Goal: Task Accomplishment & Management: Use online tool/utility

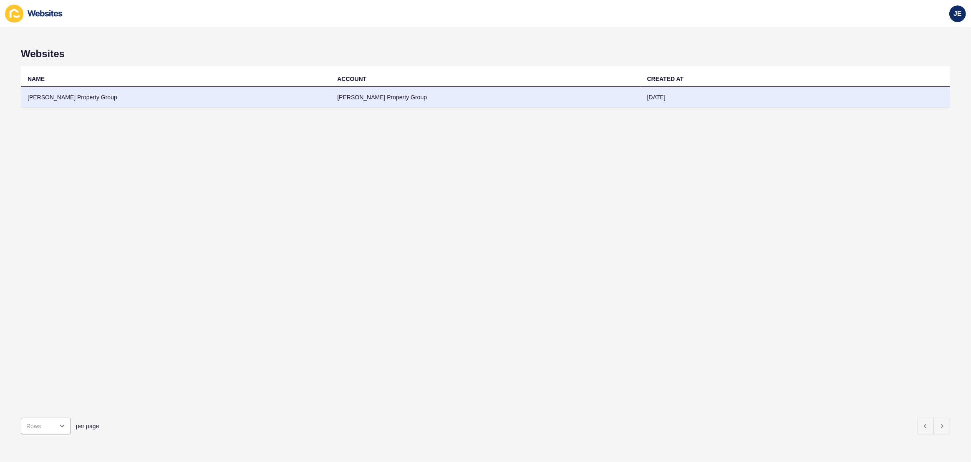
click at [270, 98] on td "[PERSON_NAME] Property Group" at bounding box center [175, 97] width 309 height 20
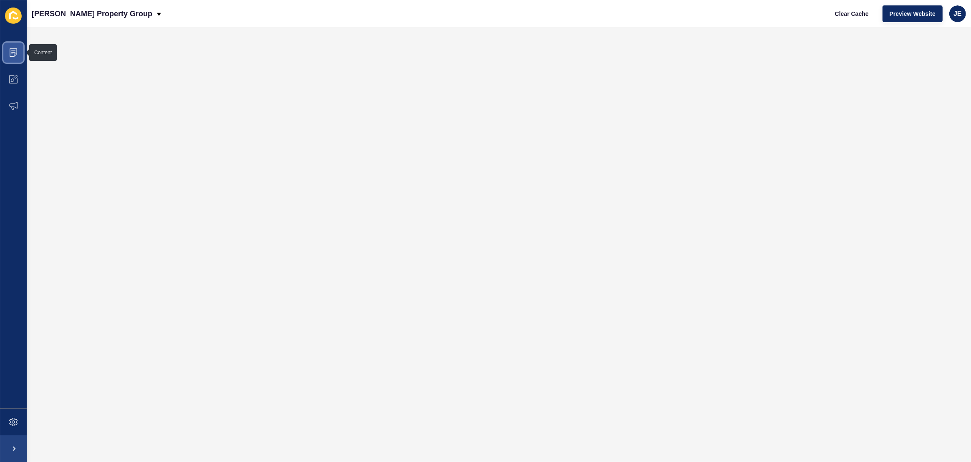
click at [18, 51] on span at bounding box center [13, 52] width 27 height 27
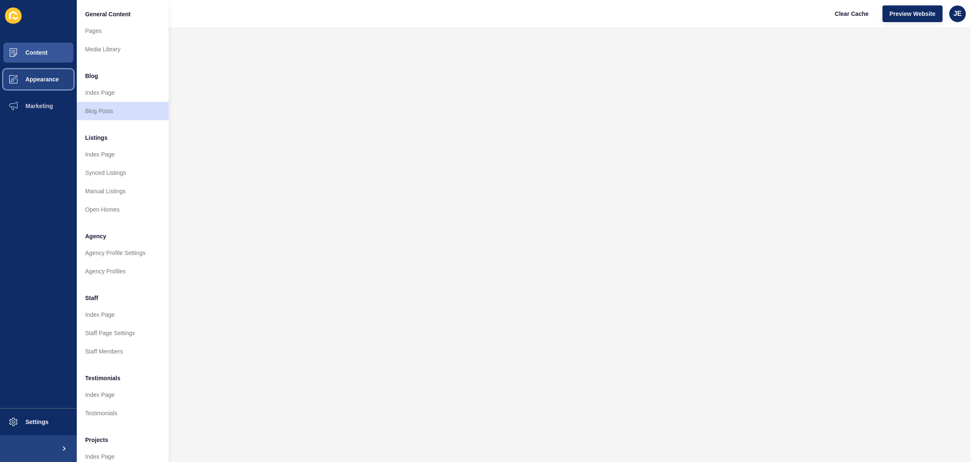
click at [53, 76] on span "Appearance" at bounding box center [29, 79] width 60 height 7
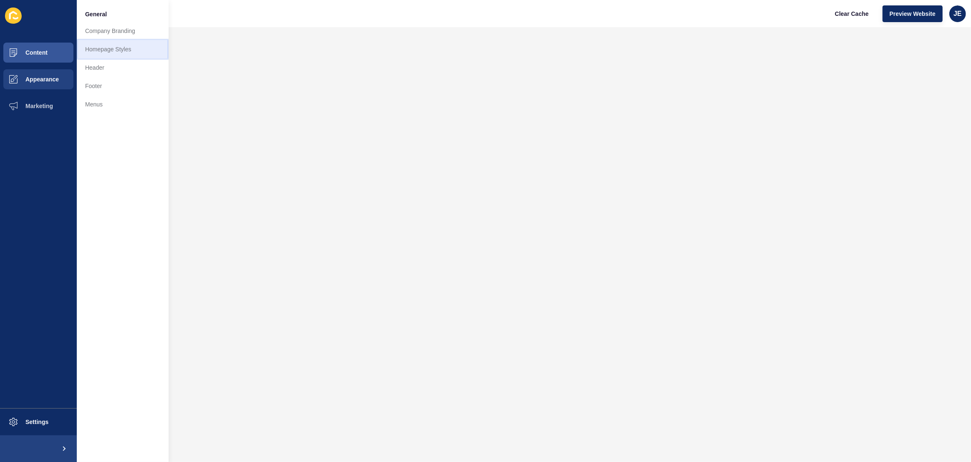
click at [96, 48] on link "Homepage Styles" at bounding box center [123, 49] width 92 height 18
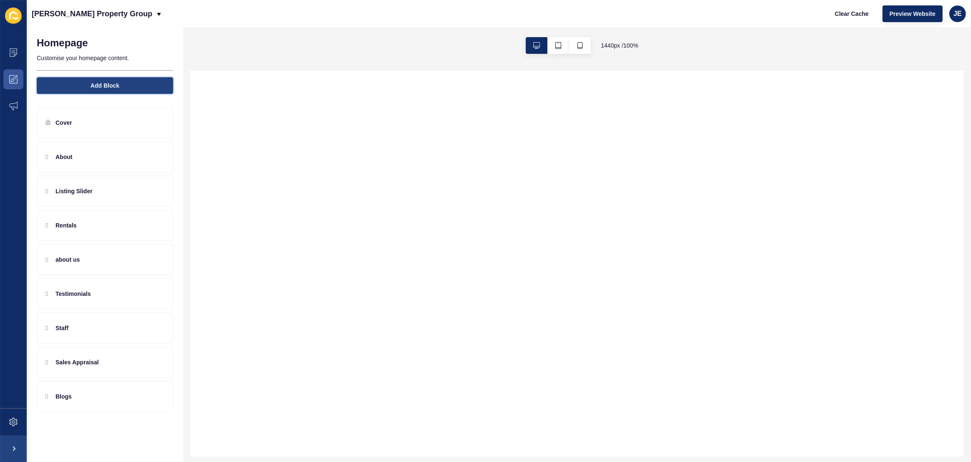
click at [116, 86] on span "Add Block" at bounding box center [105, 85] width 29 height 8
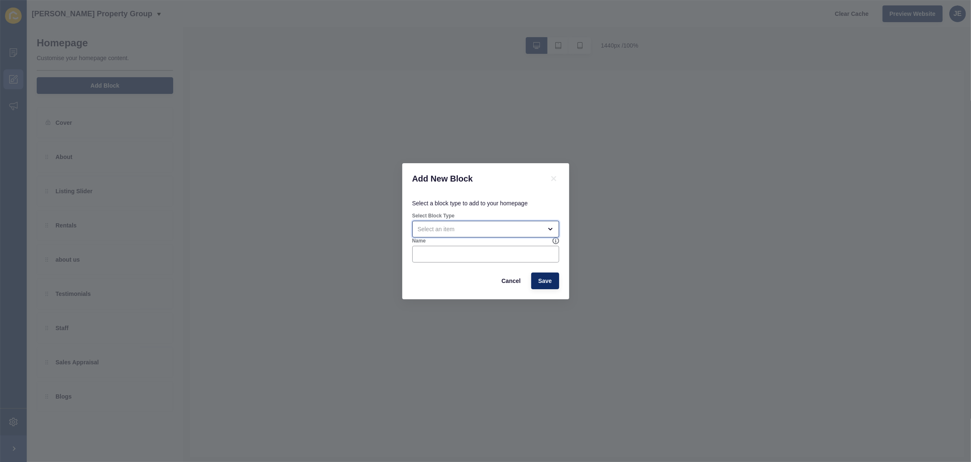
click at [451, 235] on div "open menu" at bounding box center [485, 229] width 147 height 17
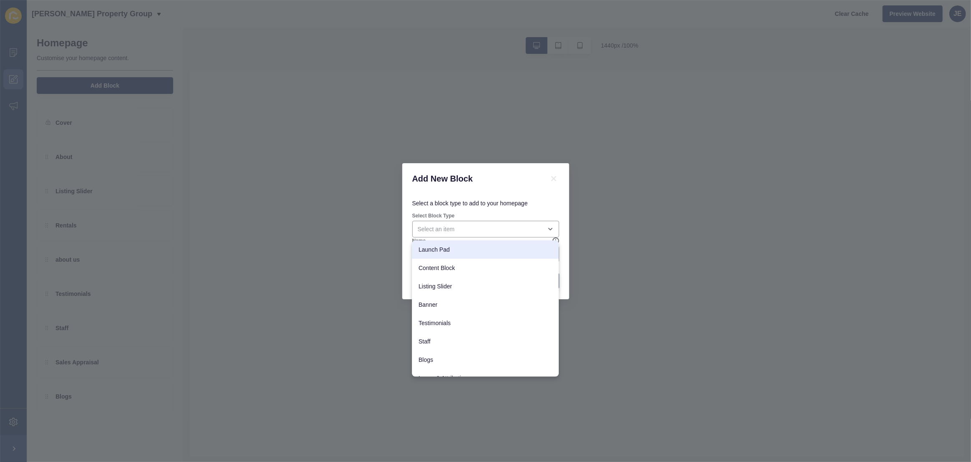
click at [520, 191] on div "Add New Block" at bounding box center [485, 178] width 167 height 31
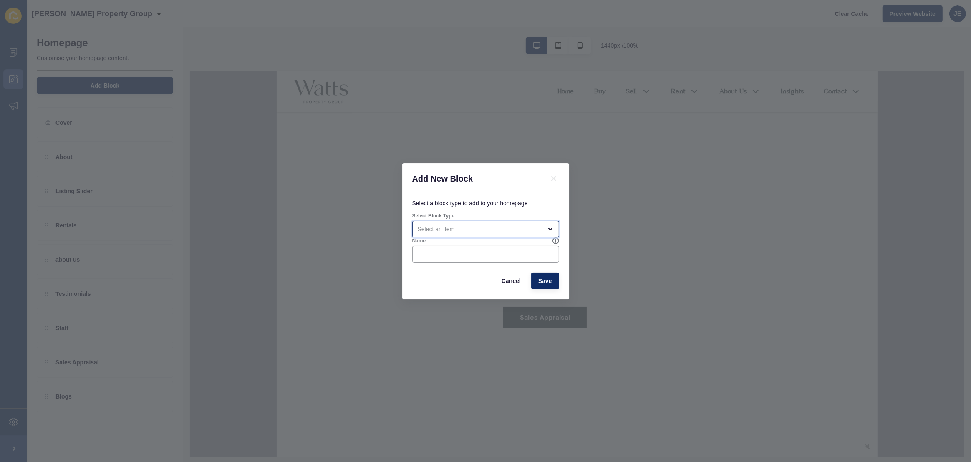
click at [492, 227] on div "open menu" at bounding box center [480, 229] width 124 height 8
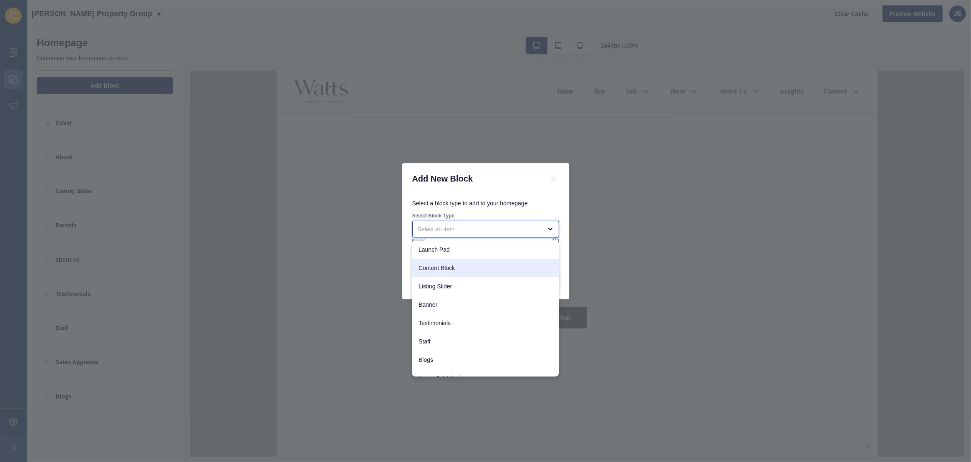
click at [461, 266] on span "Content Block" at bounding box center [484, 268] width 133 height 8
type input "Content Block"
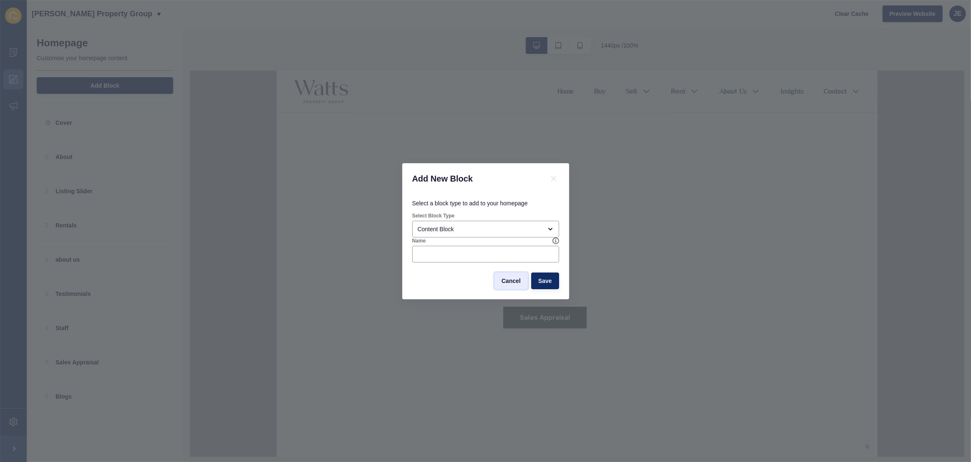
click at [509, 281] on span "Cancel" at bounding box center [510, 281] width 19 height 8
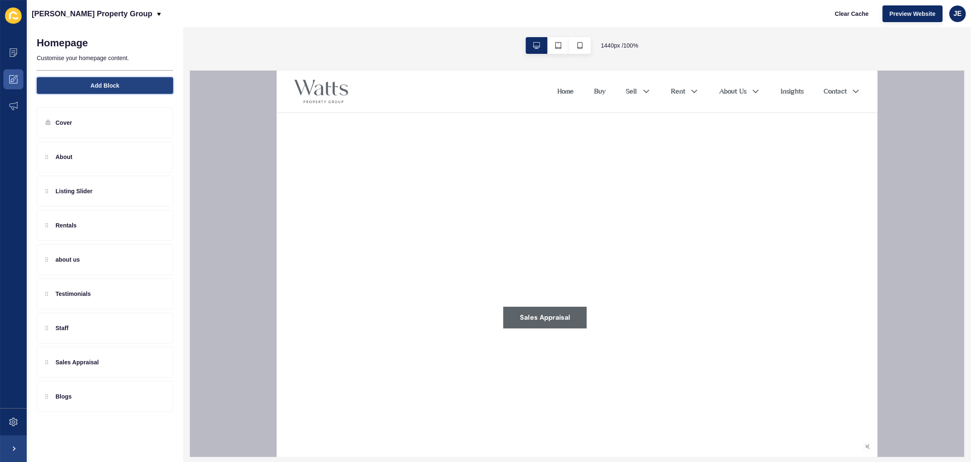
click at [131, 88] on button "Add Block" at bounding box center [105, 85] width 136 height 17
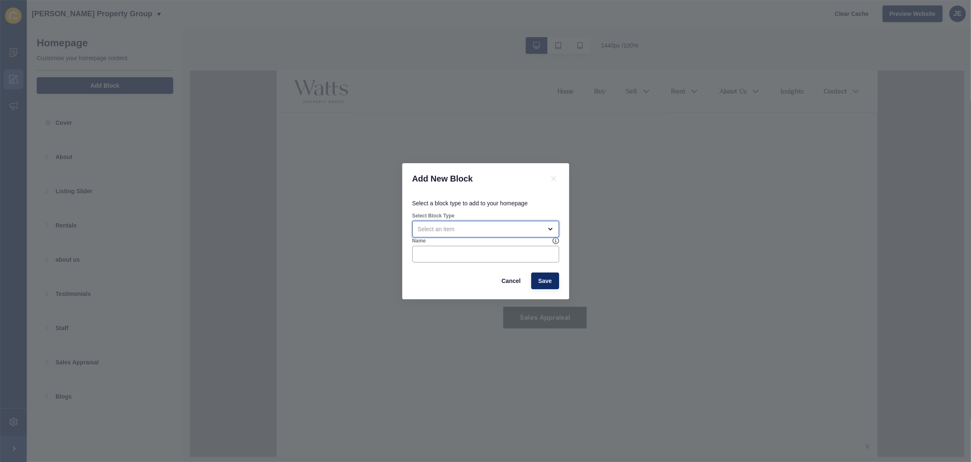
click at [477, 234] on div "open menu" at bounding box center [485, 229] width 147 height 17
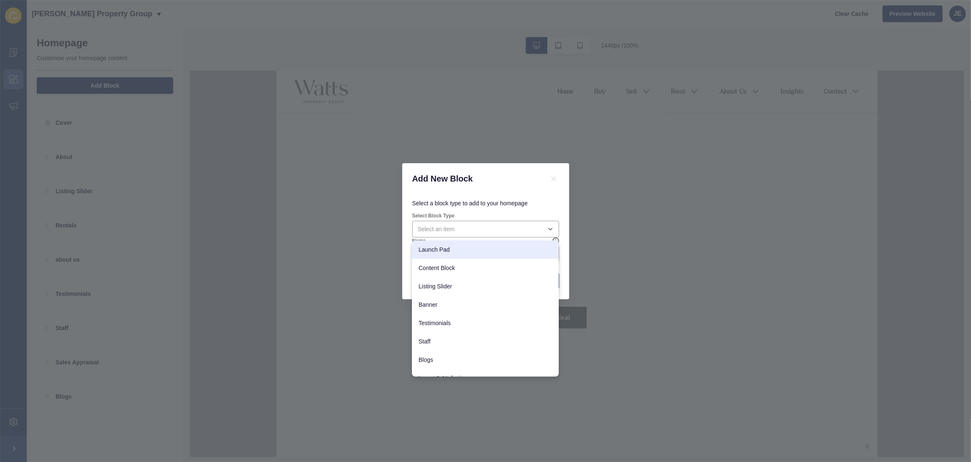
click at [473, 166] on div "Add New Block" at bounding box center [485, 178] width 167 height 31
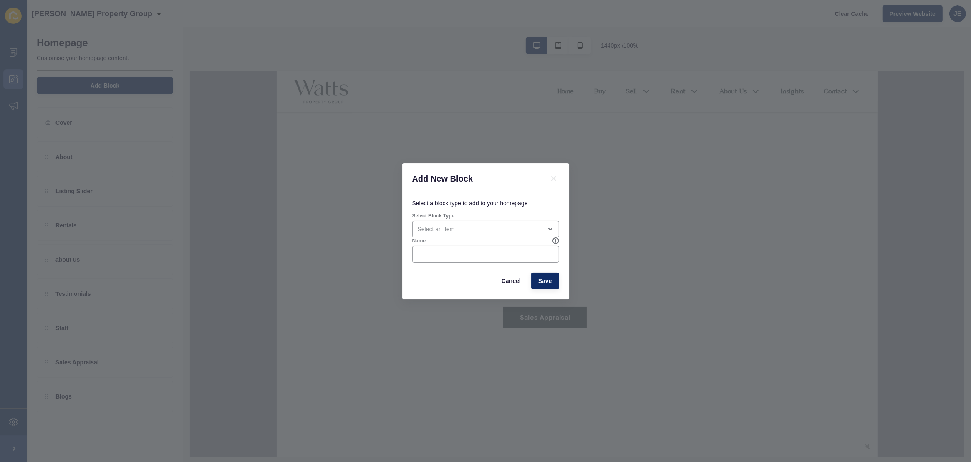
click at [405, 132] on div "Add New Block Select a block type to add to your homepage Select Block Type Nam…" at bounding box center [485, 231] width 971 height 462
click at [511, 277] on span "Cancel" at bounding box center [510, 281] width 19 height 8
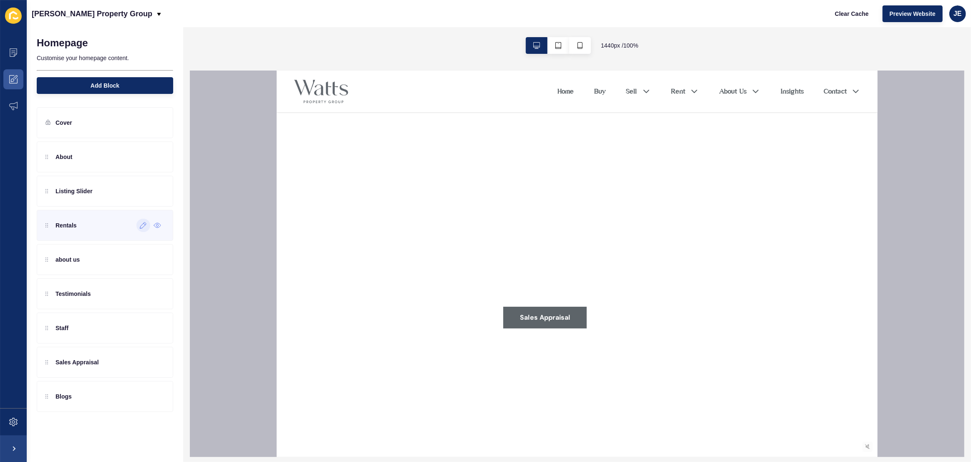
click at [144, 225] on icon at bounding box center [143, 225] width 7 height 7
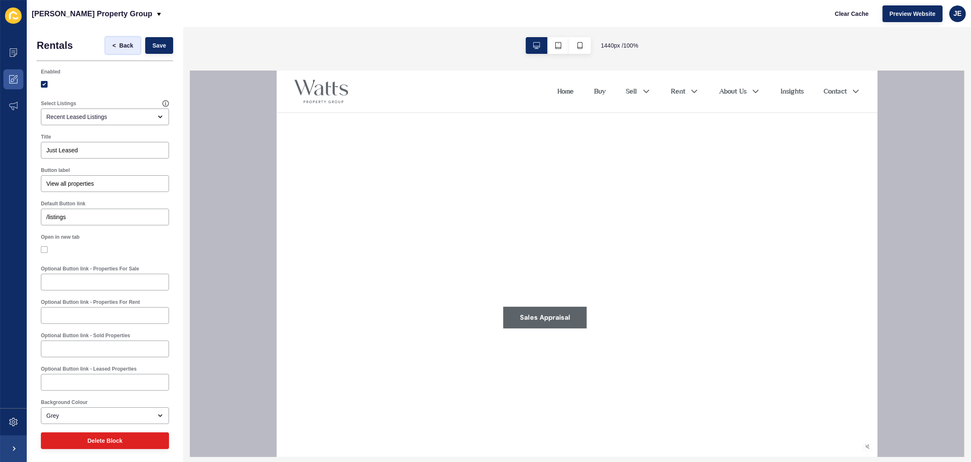
click at [119, 46] on span "Back" at bounding box center [126, 45] width 14 height 8
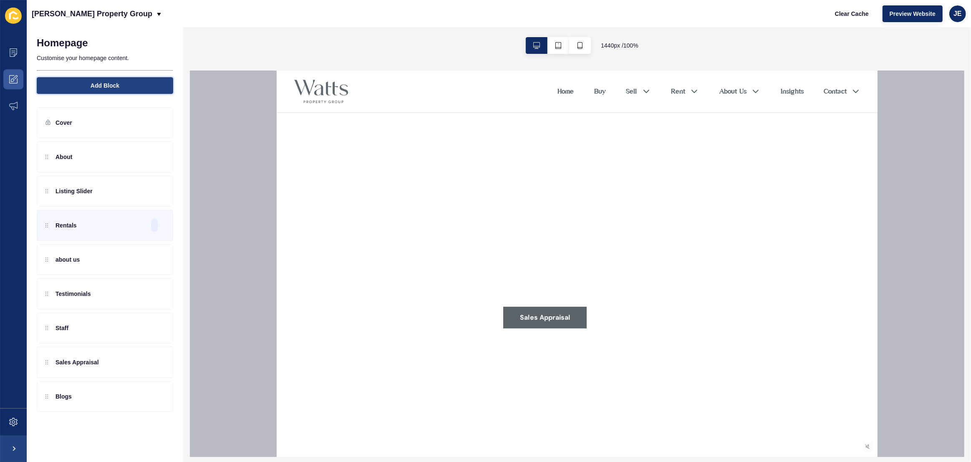
click at [117, 88] on span "Add Block" at bounding box center [105, 85] width 29 height 8
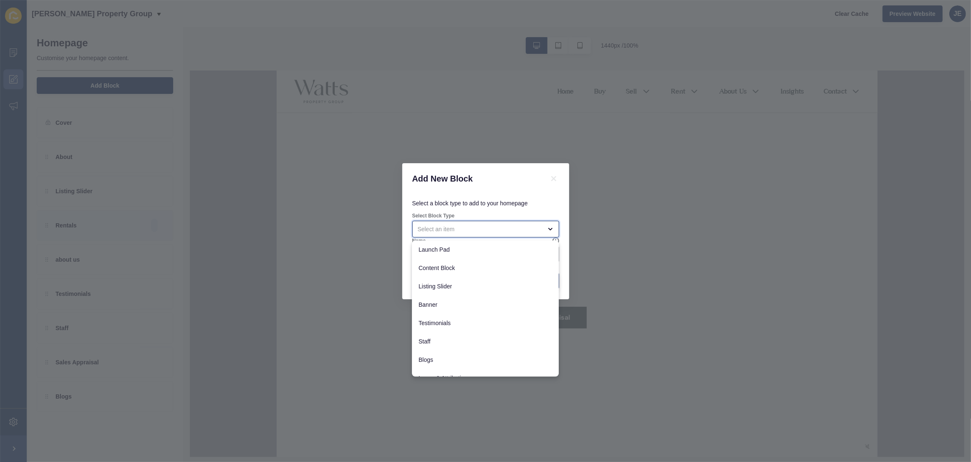
click at [459, 236] on div "close menu" at bounding box center [485, 229] width 147 height 17
click at [455, 364] on span "Banner Embed" at bounding box center [484, 367] width 133 height 8
type input "Banner Embed"
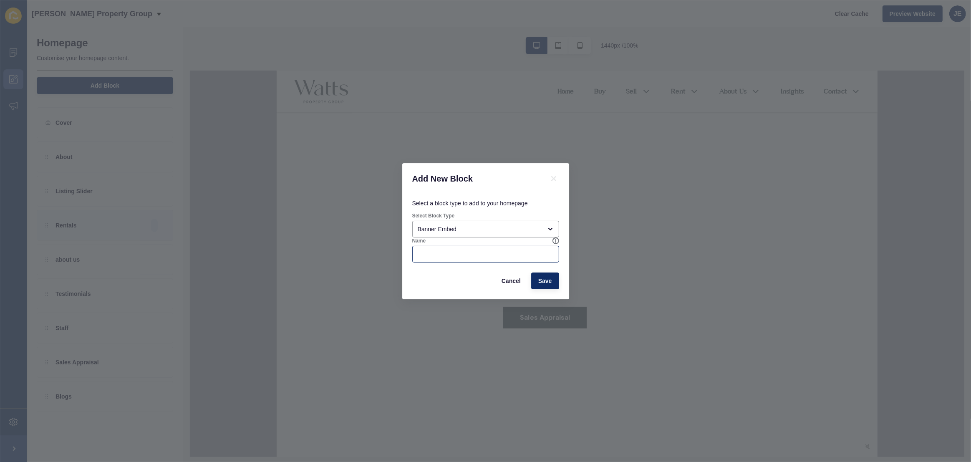
click at [476, 247] on div at bounding box center [485, 254] width 147 height 17
type input "test"
click at [540, 277] on span "Save" at bounding box center [545, 281] width 14 height 8
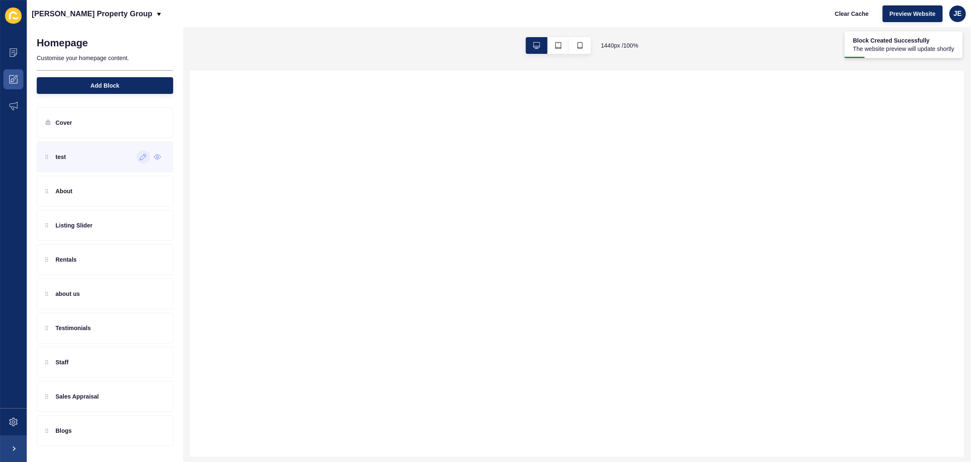
click at [142, 159] on icon at bounding box center [143, 157] width 6 height 6
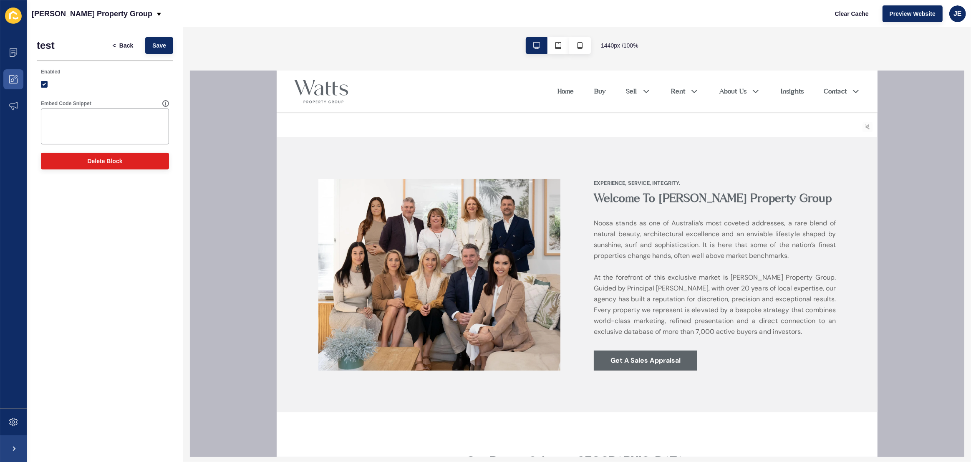
scroll to position [0, 0]
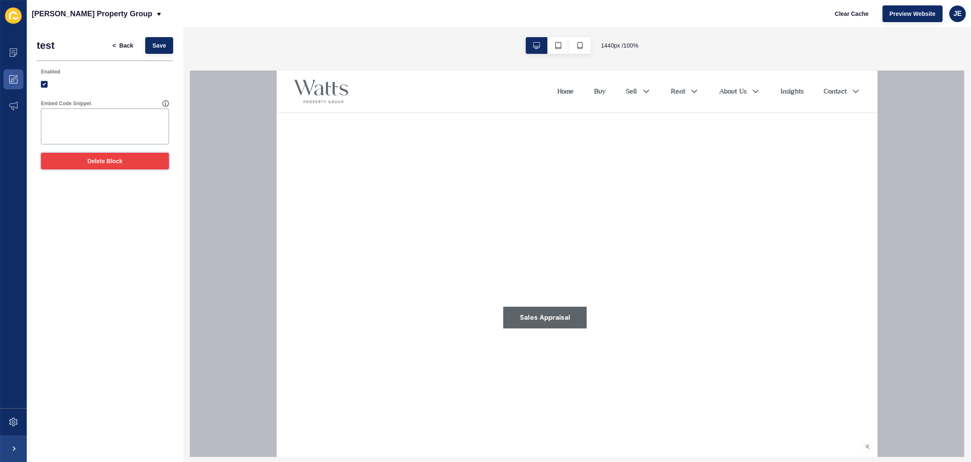
click at [120, 164] on span "Delete Block" at bounding box center [104, 161] width 35 height 8
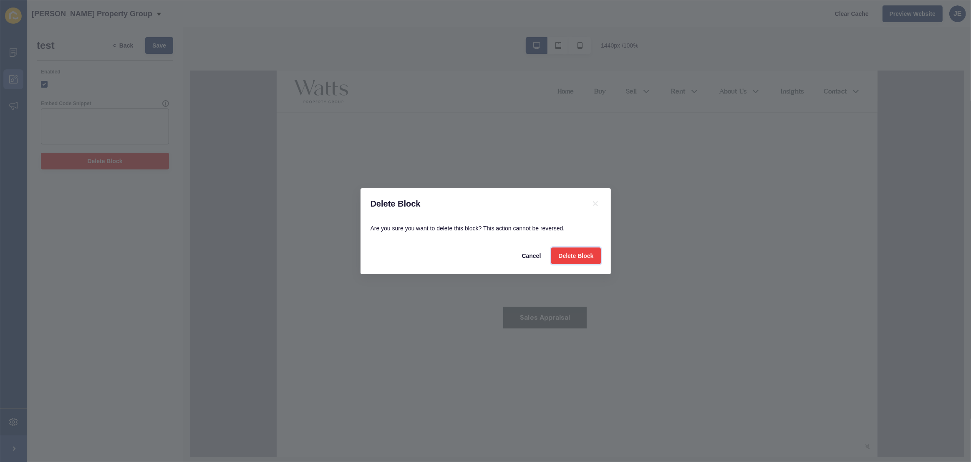
click at [563, 253] on span "Delete Block" at bounding box center [575, 256] width 35 height 8
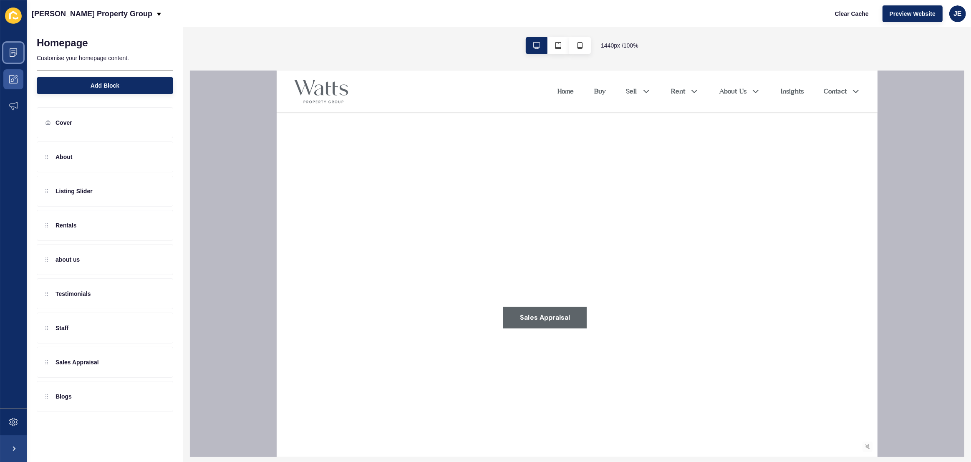
click at [13, 54] on icon at bounding box center [13, 52] width 8 height 8
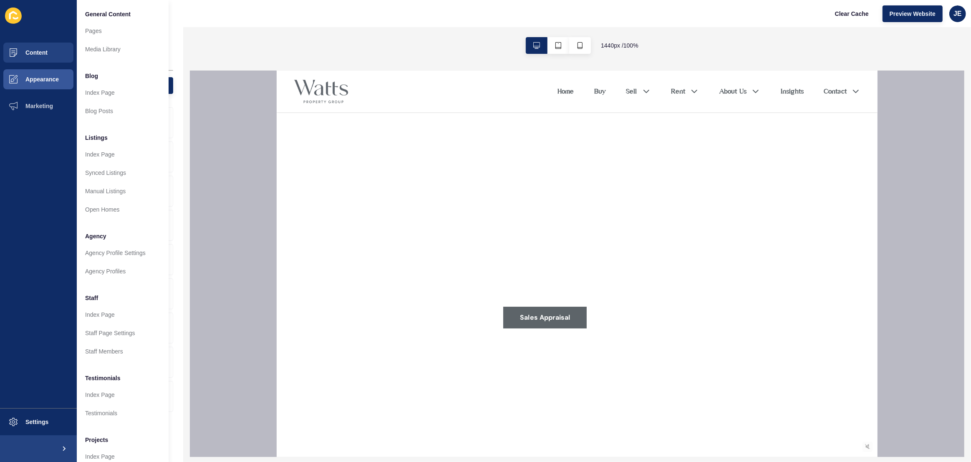
click at [346, 11] on div "[PERSON_NAME] Property Group Clear Cache Preview Website JE" at bounding box center [499, 13] width 944 height 27
